Goal: Information Seeking & Learning: Learn about a topic

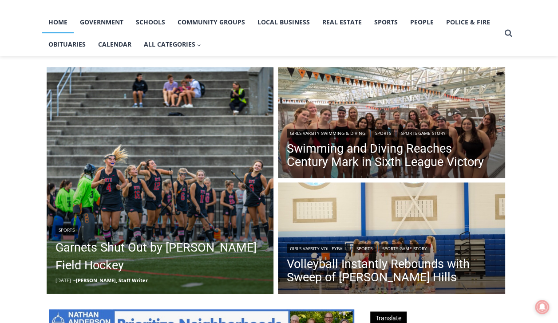
scroll to position [195, 0]
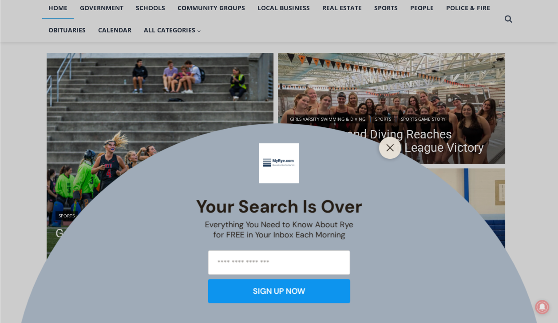
click at [193, 148] on div "Your Search is Over Everything You Need to Know About Rye for FREE in Your Inbo…" at bounding box center [279, 161] width 558 height 323
click at [401, 147] on div "Your Search is Over Everything You Need to Know About Rye for FREE in Your Inbo…" at bounding box center [279, 161] width 558 height 323
click at [391, 147] on icon "Close" at bounding box center [390, 148] width 8 height 8
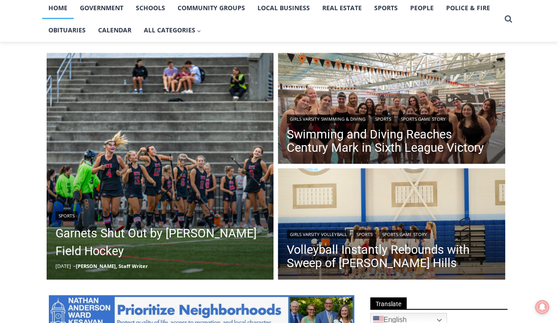
click at [150, 167] on img "Read More Garnets Shut Out by Horace Greeley Field Hockey" at bounding box center [160, 166] width 227 height 227
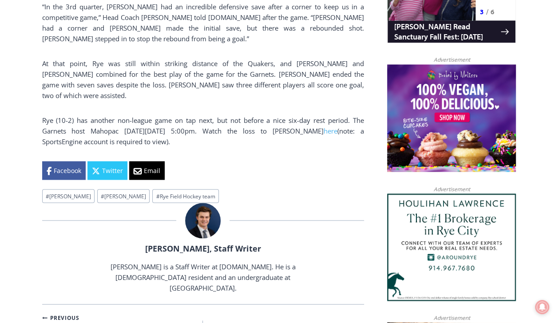
scroll to position [667, 0]
